Goal: Entertainment & Leisure: Consume media (video, audio)

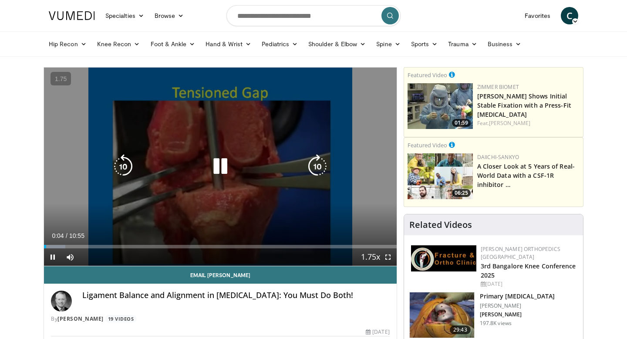
click at [217, 168] on icon "Video Player" at bounding box center [220, 166] width 24 height 24
click at [224, 160] on icon "Video Player" at bounding box center [220, 166] width 24 height 24
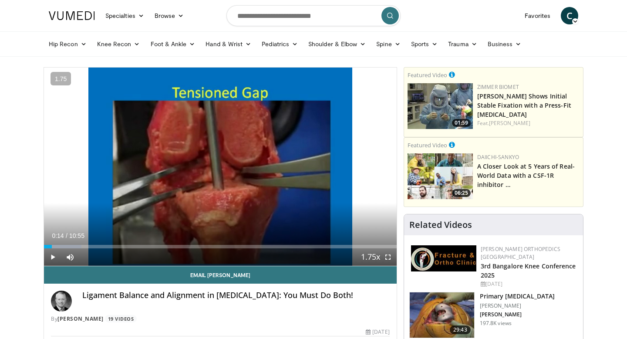
drag, startPoint x: 52, startPoint y: 247, endPoint x: 6, endPoint y: 246, distance: 45.7
click at [55, 259] on span "Video Player" at bounding box center [52, 256] width 17 height 17
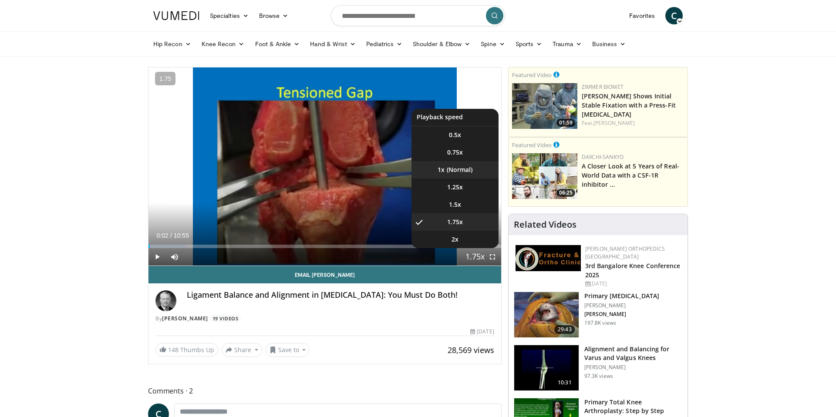
click at [441, 177] on li "1x" at bounding box center [454, 169] width 87 height 17
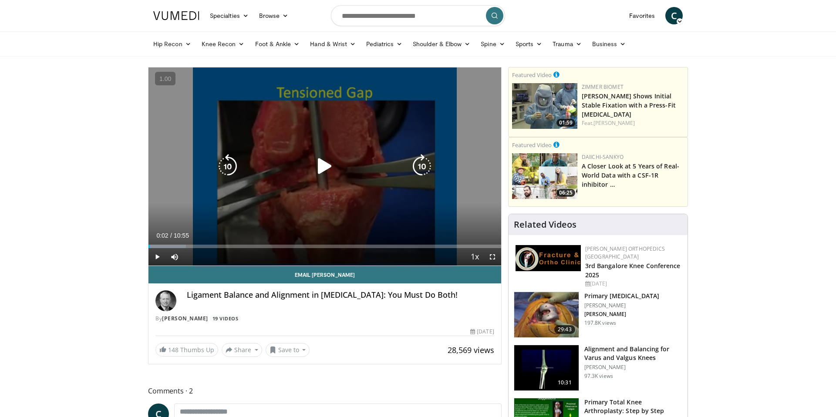
click at [322, 171] on icon "Video Player" at bounding box center [325, 166] width 24 height 24
click at [413, 184] on div "10 seconds Tap to unmute" at bounding box center [324, 166] width 353 height 198
click at [321, 167] on icon "Video Player" at bounding box center [325, 166] width 24 height 24
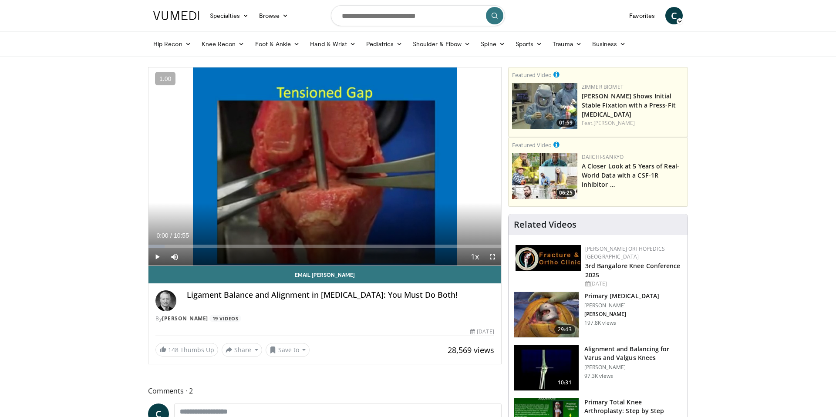
drag, startPoint x: 187, startPoint y: 246, endPoint x: 138, endPoint y: 244, distance: 49.2
drag, startPoint x: 236, startPoint y: 245, endPoint x: 128, endPoint y: 246, distance: 107.9
click at [155, 260] on span "Video Player" at bounding box center [156, 256] width 17 height 17
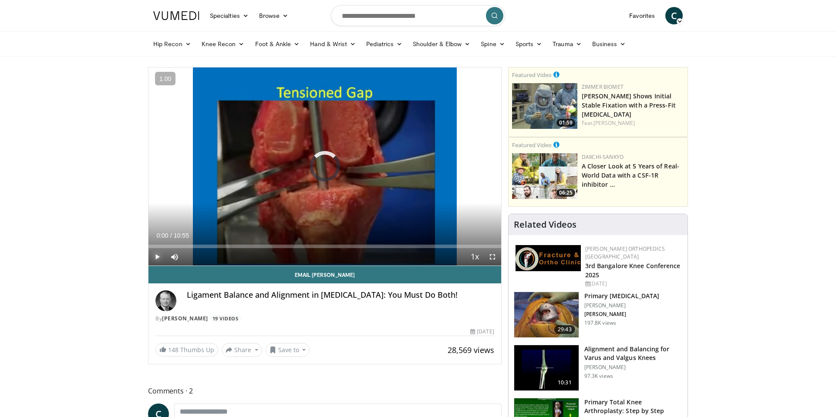
click at [155, 260] on span "Video Player" at bounding box center [156, 256] width 17 height 17
click at [175, 257] on span "Video Player" at bounding box center [174, 256] width 17 height 17
drag, startPoint x: 309, startPoint y: 245, endPoint x: 87, endPoint y: 245, distance: 222.8
click at [157, 258] on span "Video Player" at bounding box center [156, 256] width 17 height 17
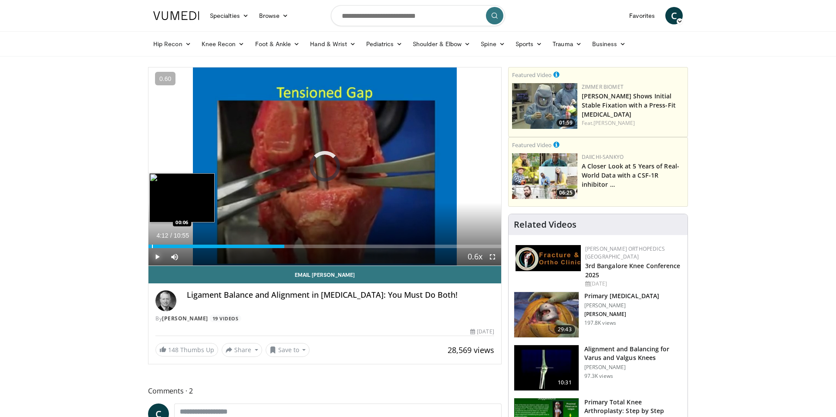
drag, startPoint x: 284, startPoint y: 247, endPoint x: 151, endPoint y: 247, distance: 133.2
click at [152, 247] on div "Progress Bar" at bounding box center [152, 246] width 1 height 3
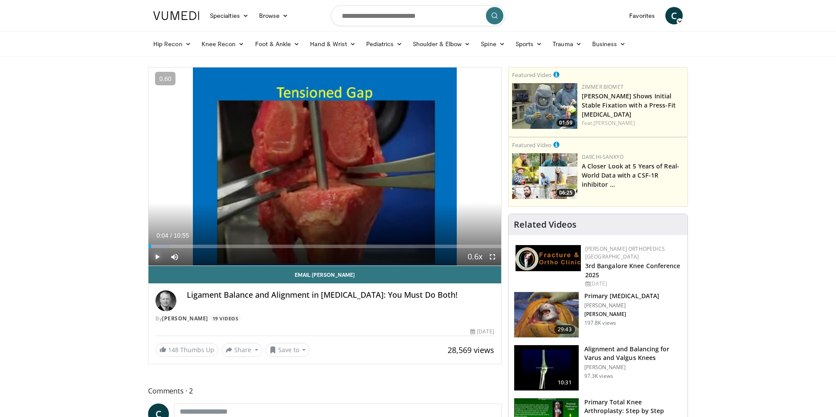
drag, startPoint x: 151, startPoint y: 247, endPoint x: 122, endPoint y: 247, distance: 29.2
click at [159, 255] on span "Video Player" at bounding box center [156, 256] width 17 height 17
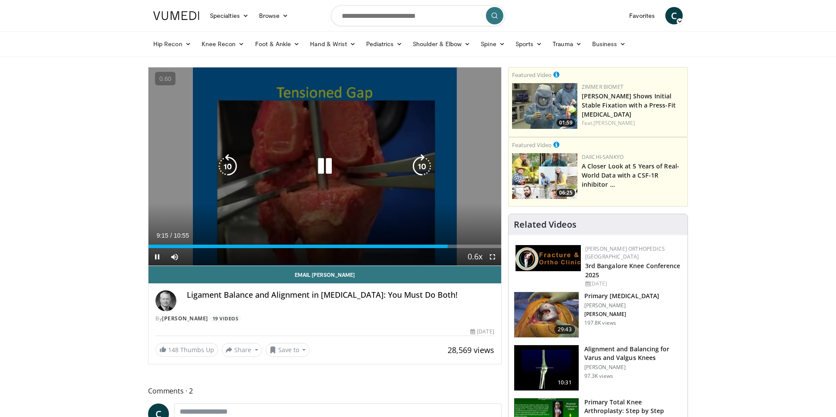
click at [325, 167] on icon "Video Player" at bounding box center [325, 166] width 24 height 24
